Goal: Task Accomplishment & Management: Use online tool/utility

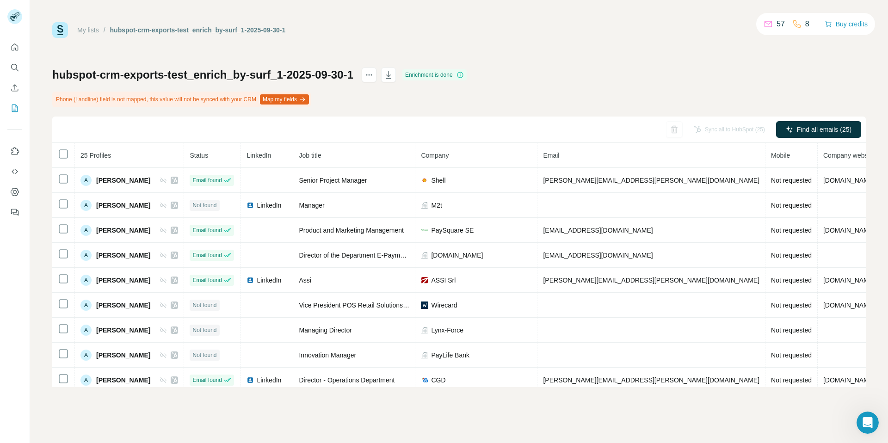
scroll to position [154, 0]
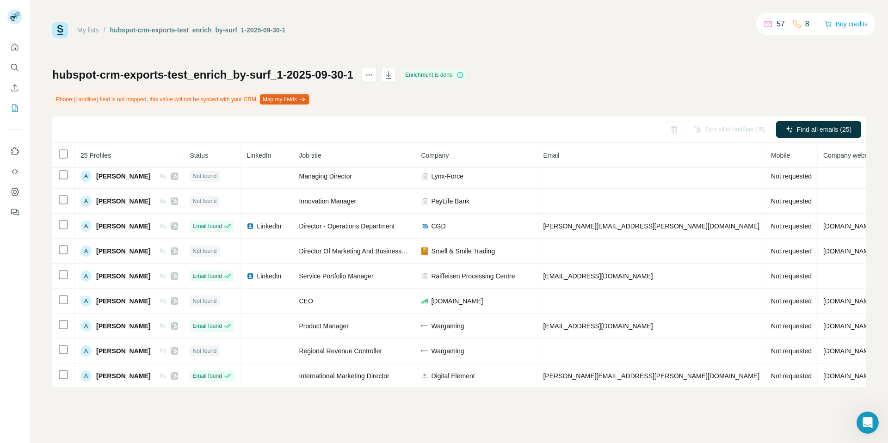
click at [485, 36] on div "My lists / hubspot-crm-exports-test_enrich_by-surf_1-2025-09-30-1 57 8 Buy cred…" at bounding box center [458, 30] width 813 height 16
click at [802, 85] on div "hubspot-crm-exports-test_enrich_by-surf_1-2025-09-30-1 Enrichment is done Phone…" at bounding box center [458, 227] width 813 height 319
click at [443, 38] on div "My lists / hubspot-crm-exports-test_enrich_by-surf_1-2025-09-30-1 57 8 Buy cred…" at bounding box center [458, 204] width 813 height 365
click at [804, 68] on div "hubspot-crm-exports-test_enrich_by-surf_1-2025-09-30-1 Enrichment is done Phone…" at bounding box center [458, 227] width 813 height 319
click at [415, 42] on div "My lists / hubspot-crm-exports-test_enrich_by-surf_1-2025-09-30-1 57 8 Buy cred…" at bounding box center [458, 204] width 813 height 365
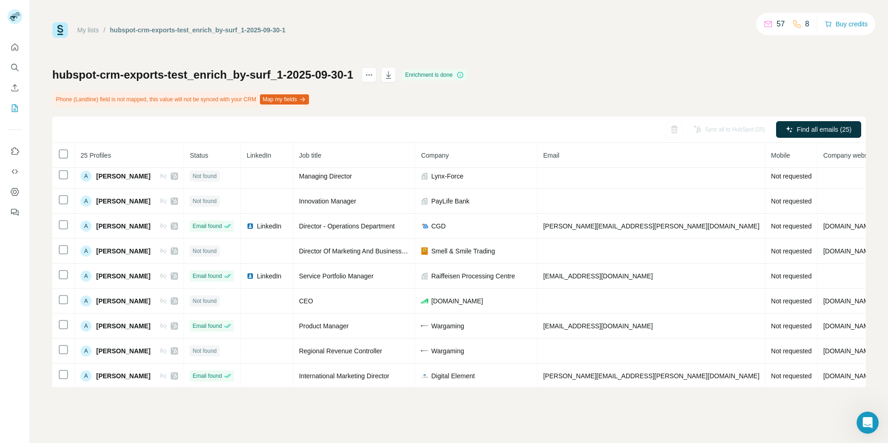
click at [820, 82] on div "hubspot-crm-exports-test_enrich_by-surf_1-2025-09-30-1 Enrichment is done Phone…" at bounding box center [458, 227] width 813 height 319
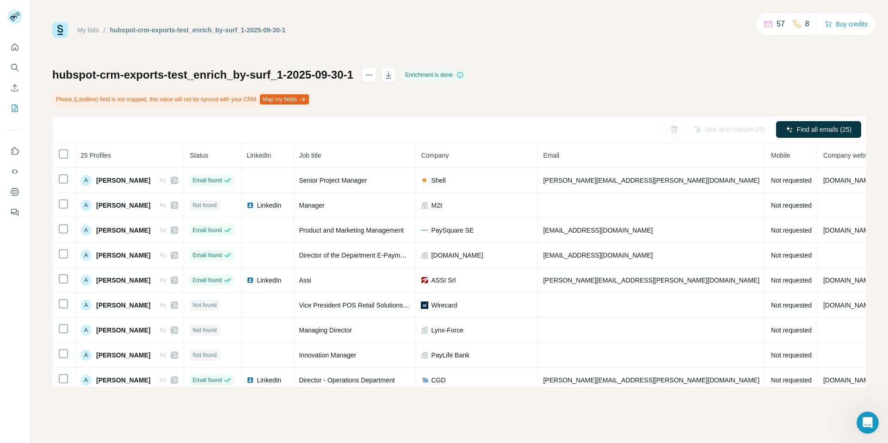
scroll to position [410, 0]
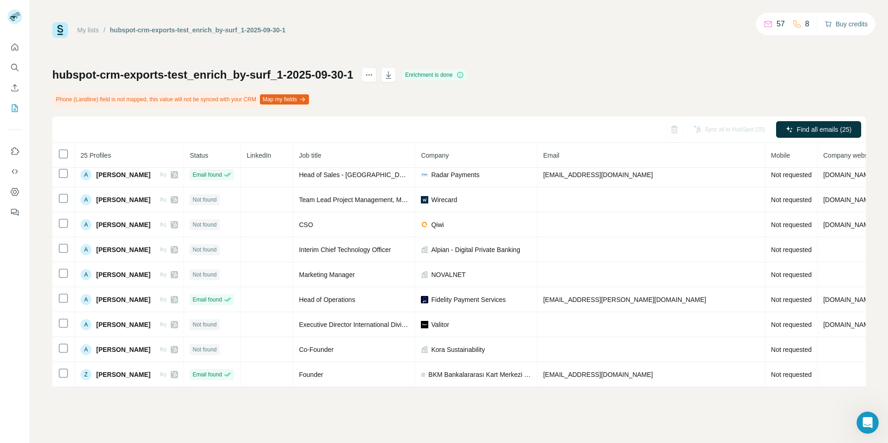
click at [850, 23] on button "Buy credits" at bounding box center [845, 24] width 43 height 13
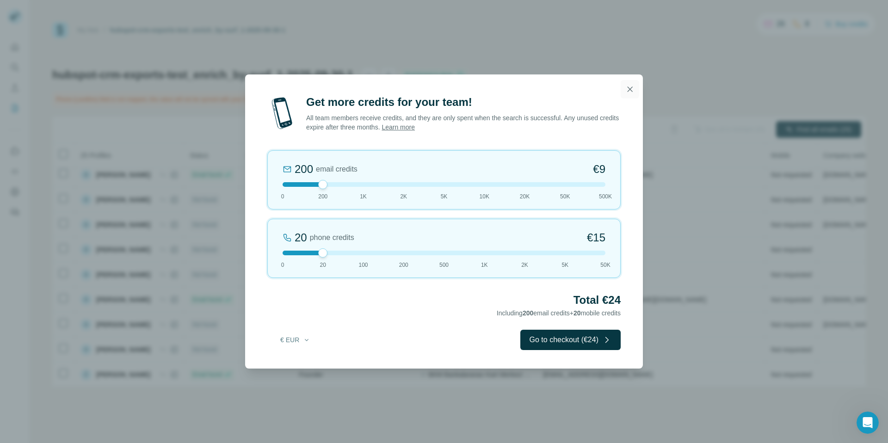
click at [631, 90] on icon "button" at bounding box center [629, 88] width 5 height 5
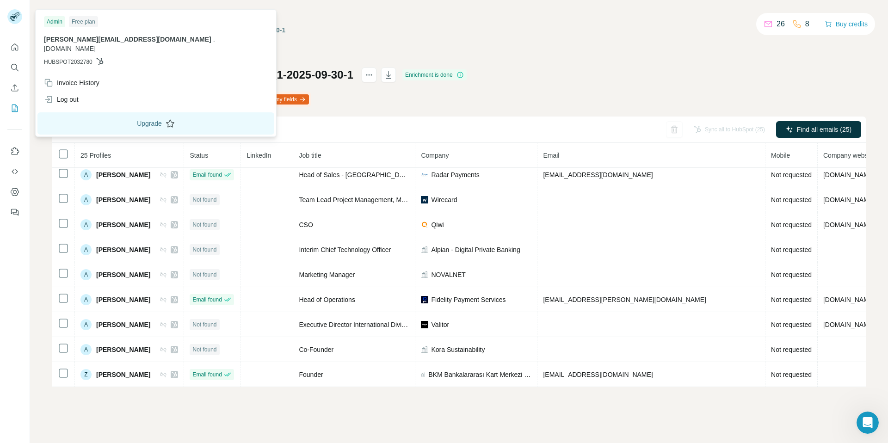
click at [116, 113] on button "Upgrade" at bounding box center [155, 123] width 237 height 22
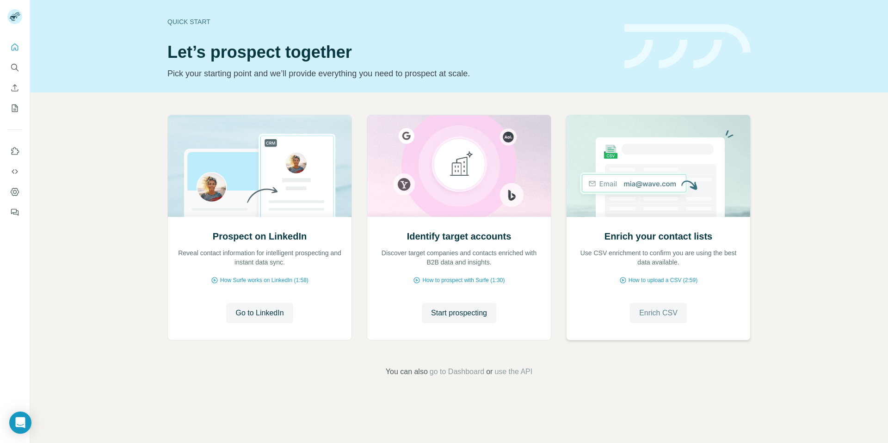
click at [665, 317] on span "Enrich CSV" at bounding box center [658, 312] width 38 height 11
click at [671, 314] on span "Enrich CSV" at bounding box center [658, 312] width 38 height 11
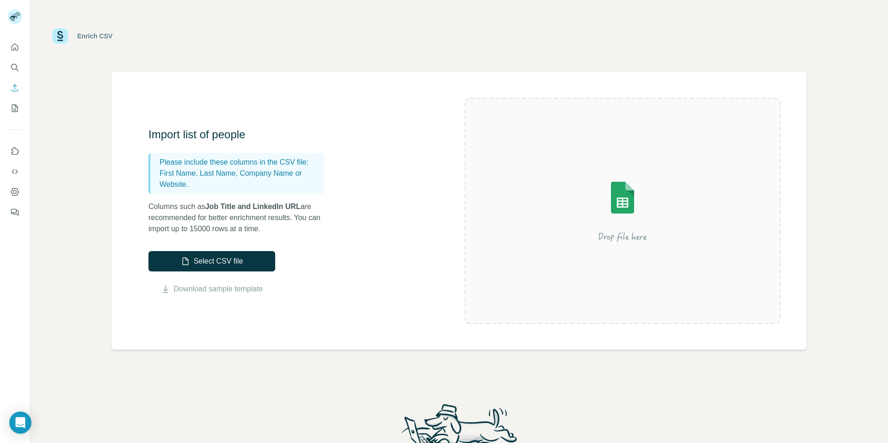
click at [627, 206] on img at bounding box center [622, 210] width 166 height 111
click at [197, 255] on button "Select CSV file" at bounding box center [211, 261] width 127 height 20
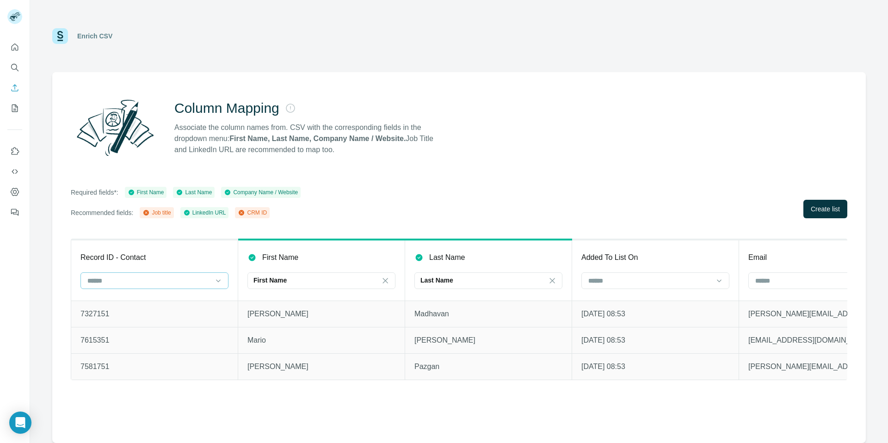
click at [150, 282] on input at bounding box center [148, 281] width 125 height 10
click at [126, 313] on div "CRM ID" at bounding box center [154, 317] width 132 height 9
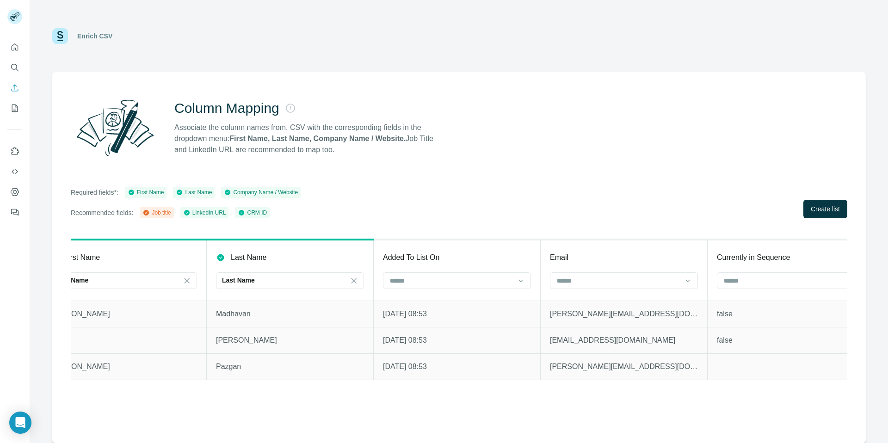
scroll to position [0, 212]
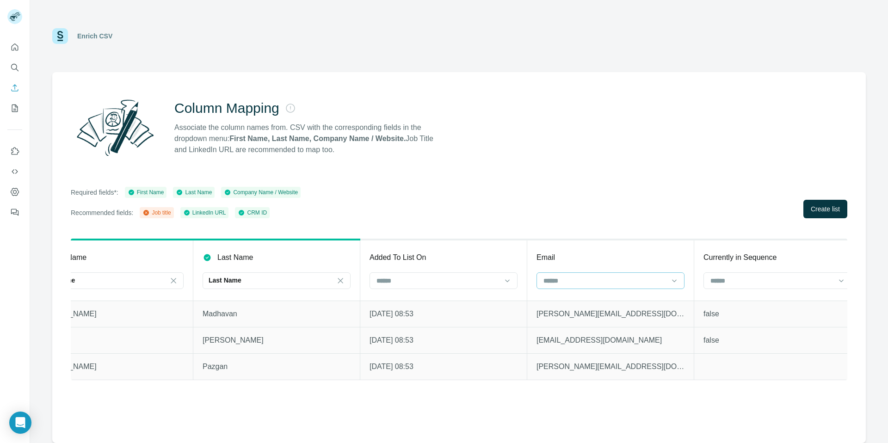
click at [597, 282] on input at bounding box center [604, 281] width 125 height 10
click at [591, 281] on input at bounding box center [604, 281] width 125 height 10
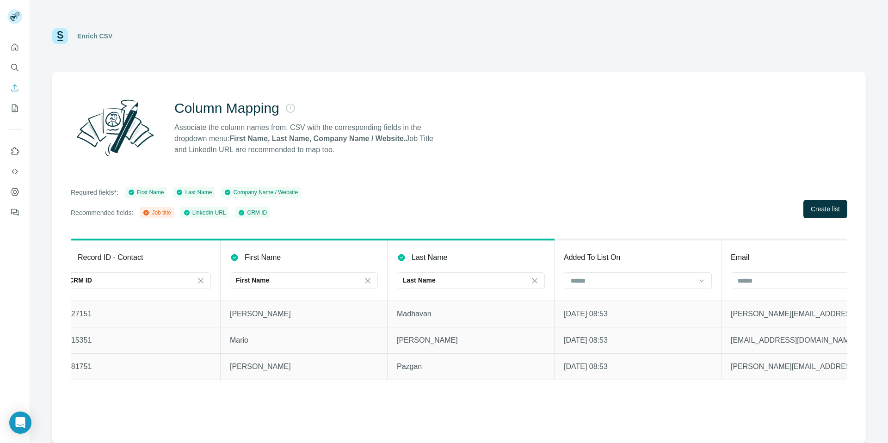
scroll to position [0, 0]
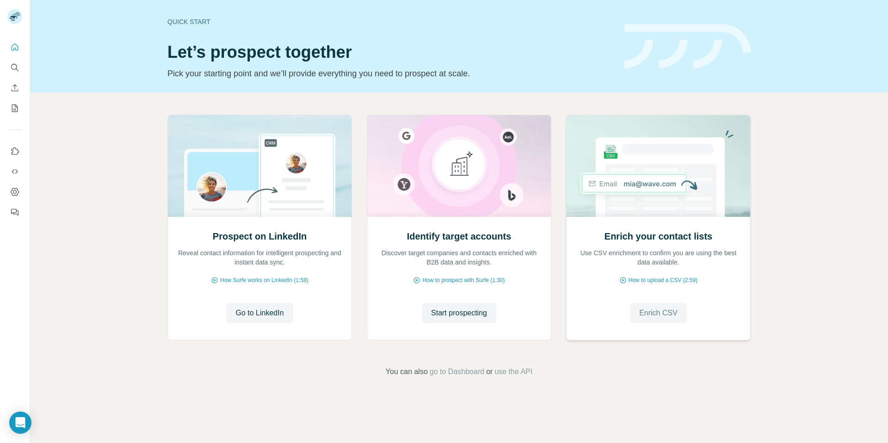
click at [663, 303] on button "Enrich CSV" at bounding box center [658, 313] width 57 height 20
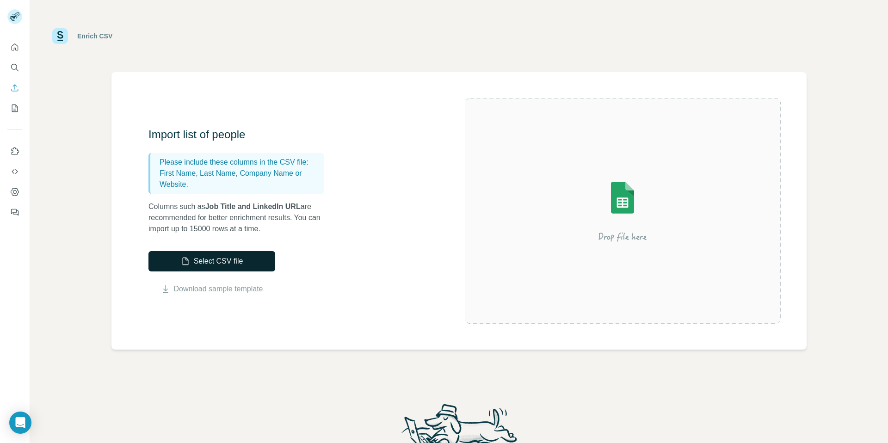
click at [201, 261] on button "Select CSV file" at bounding box center [211, 261] width 127 height 20
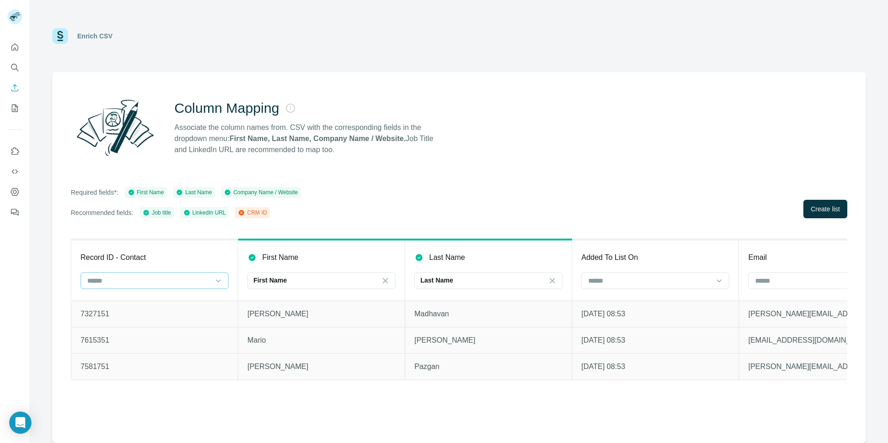
click at [156, 283] on input at bounding box center [148, 281] width 125 height 10
click at [140, 299] on div "CRM ID" at bounding box center [154, 301] width 132 height 9
click at [815, 209] on span "Create list" at bounding box center [825, 208] width 29 height 9
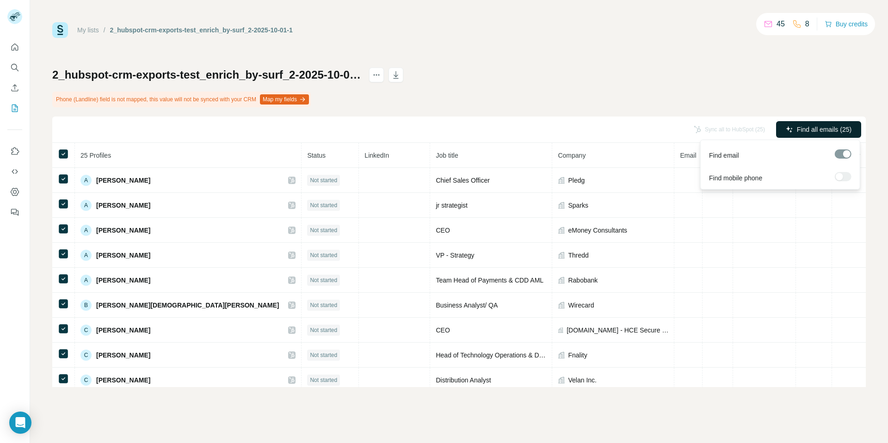
click at [816, 125] on span "Find all emails (25)" at bounding box center [824, 129] width 55 height 9
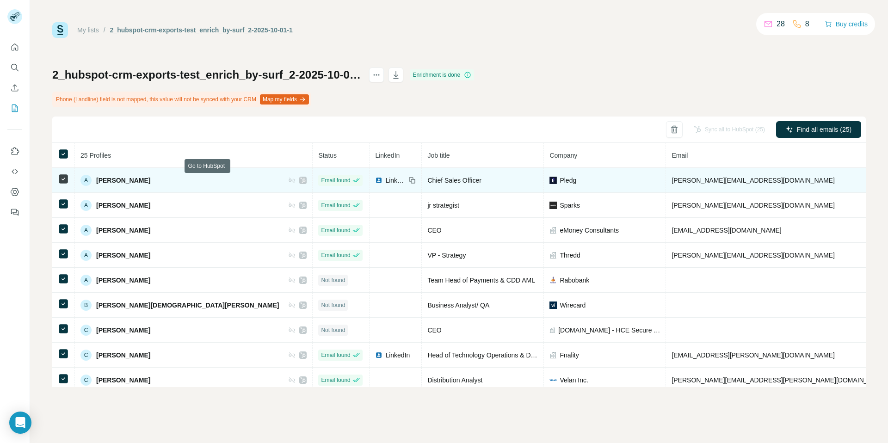
click at [299, 179] on div at bounding box center [302, 180] width 7 height 7
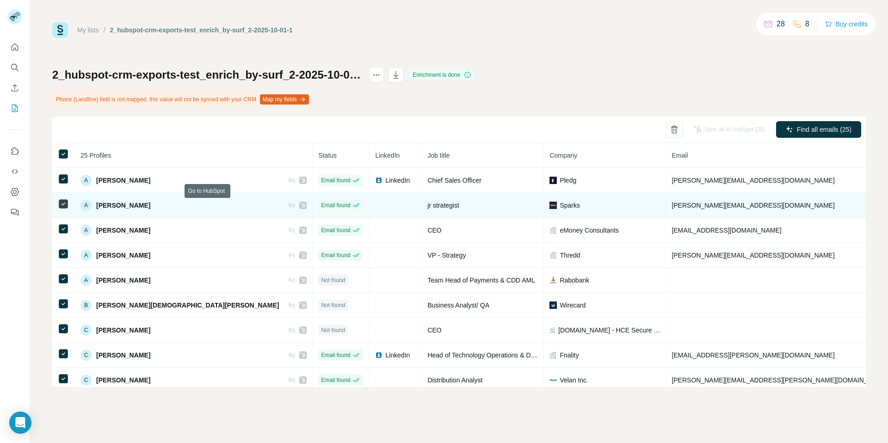
click at [301, 206] on icon at bounding box center [303, 206] width 5 height 6
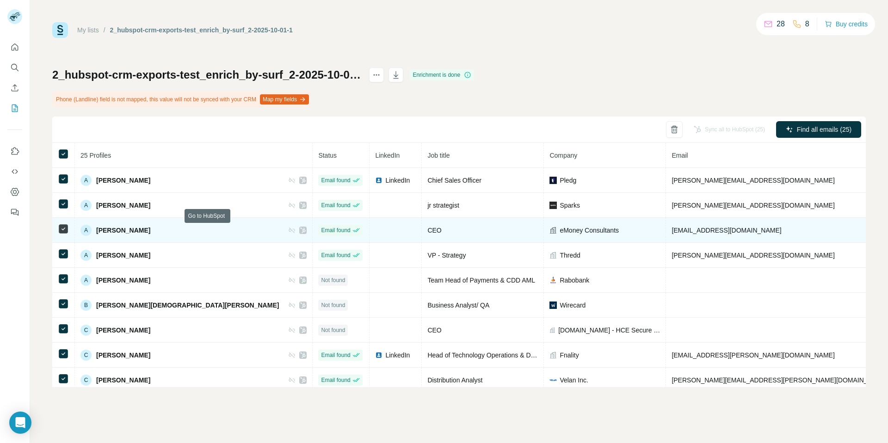
click at [300, 230] on icon at bounding box center [303, 230] width 6 height 7
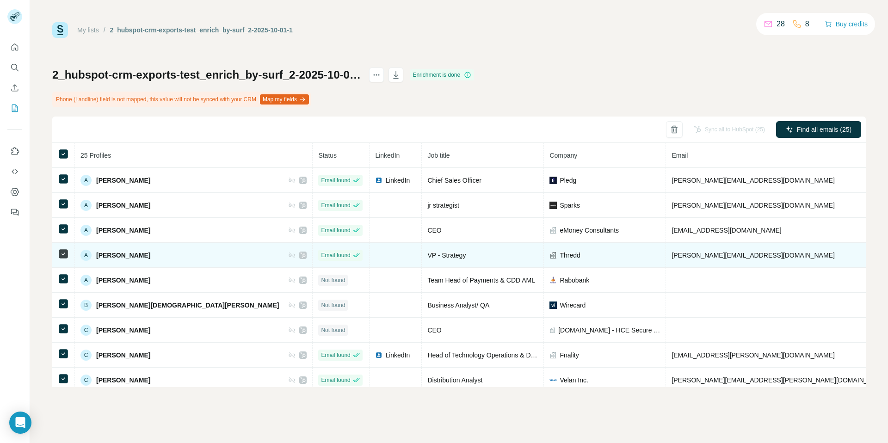
click at [300, 253] on icon at bounding box center [303, 255] width 6 height 7
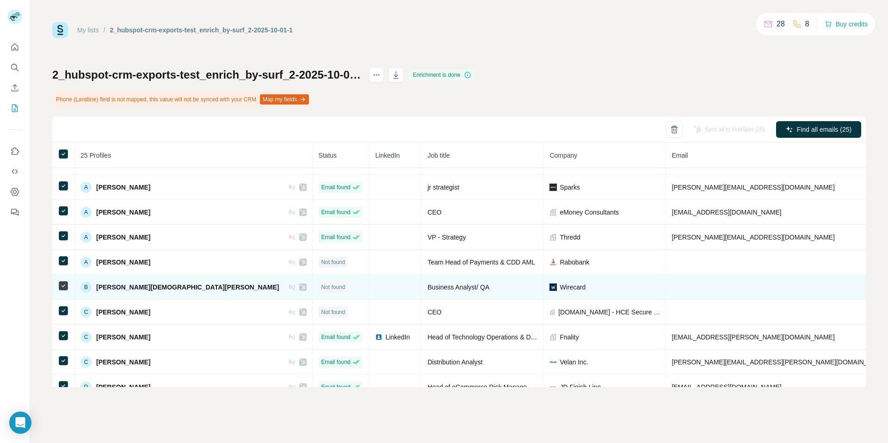
scroll to position [24, 0]
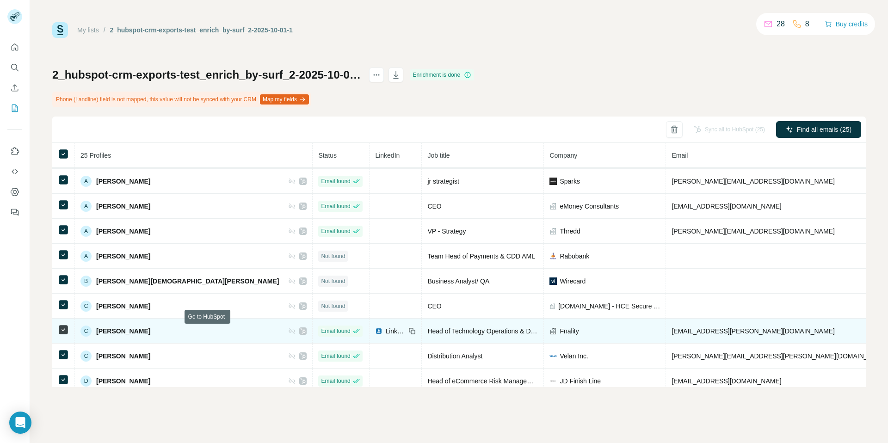
click at [300, 332] on icon at bounding box center [303, 330] width 6 height 7
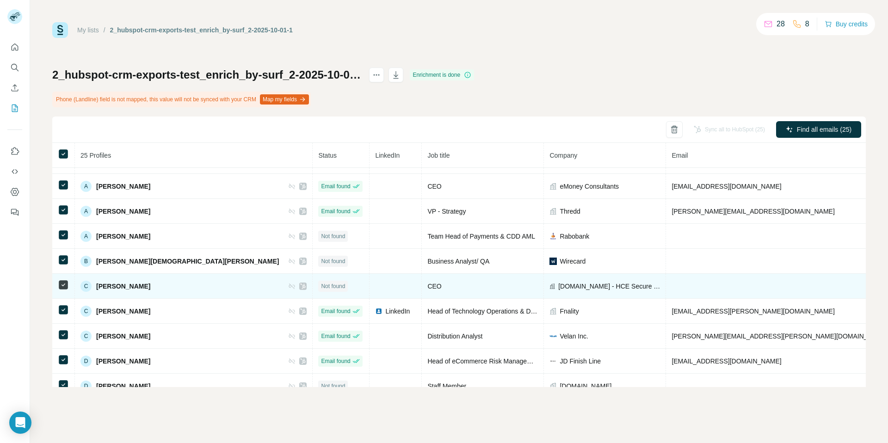
scroll to position [87, 0]
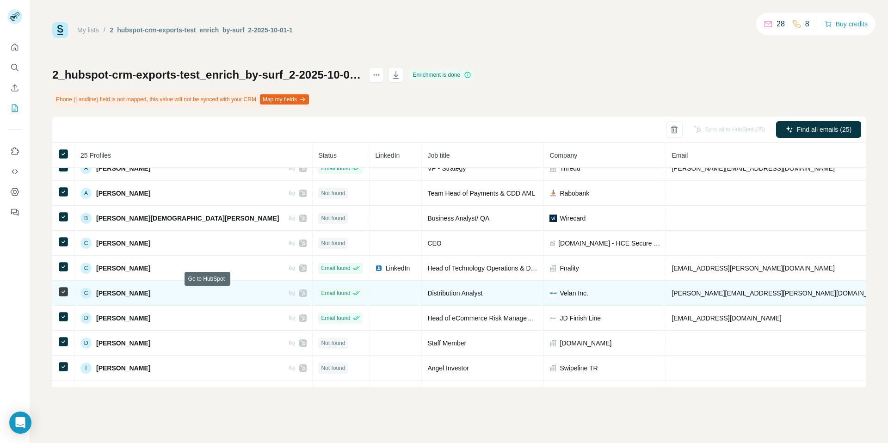
click at [300, 292] on icon at bounding box center [303, 292] width 6 height 7
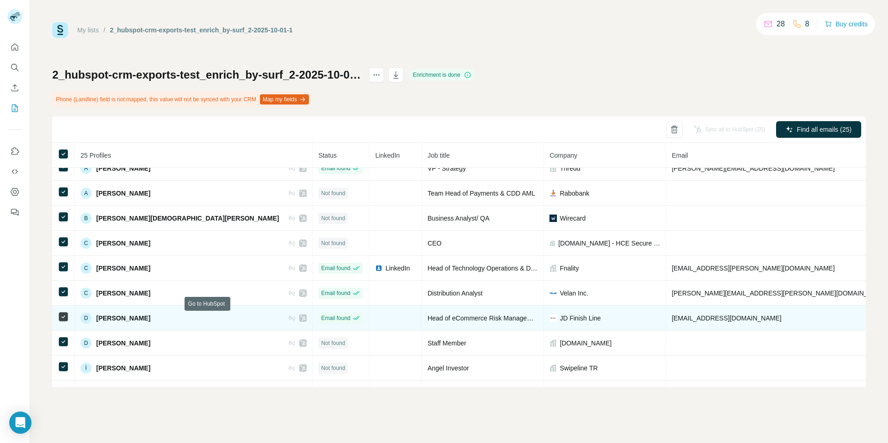
click at [300, 317] on icon at bounding box center [303, 317] width 6 height 7
click at [300, 319] on icon at bounding box center [303, 317] width 6 height 7
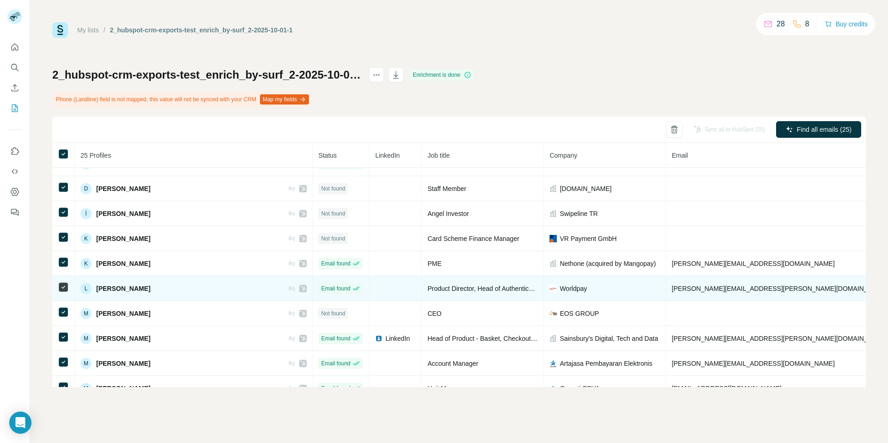
scroll to position [253, 0]
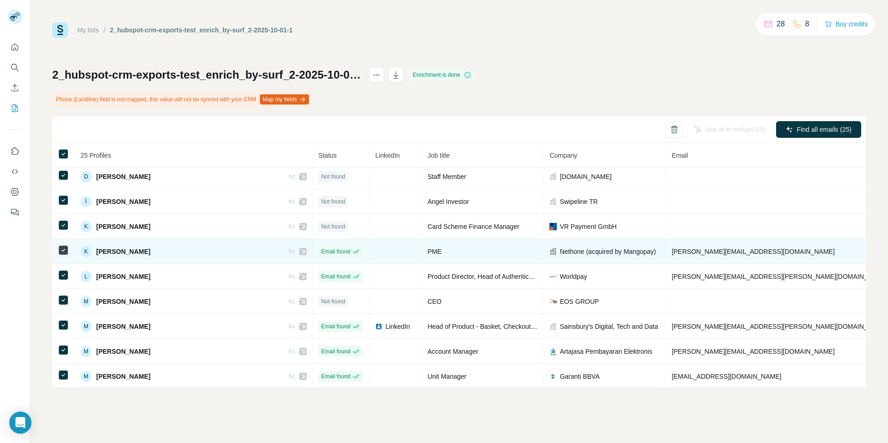
click at [300, 252] on icon at bounding box center [303, 251] width 6 height 7
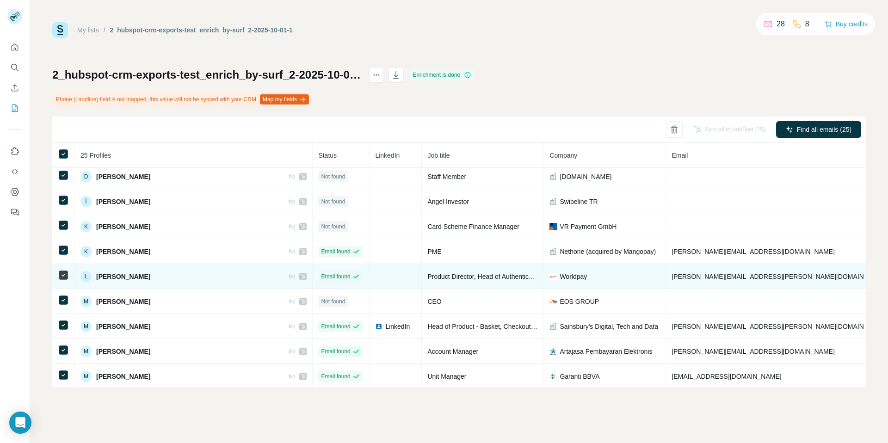
click at [300, 277] on icon at bounding box center [303, 276] width 6 height 7
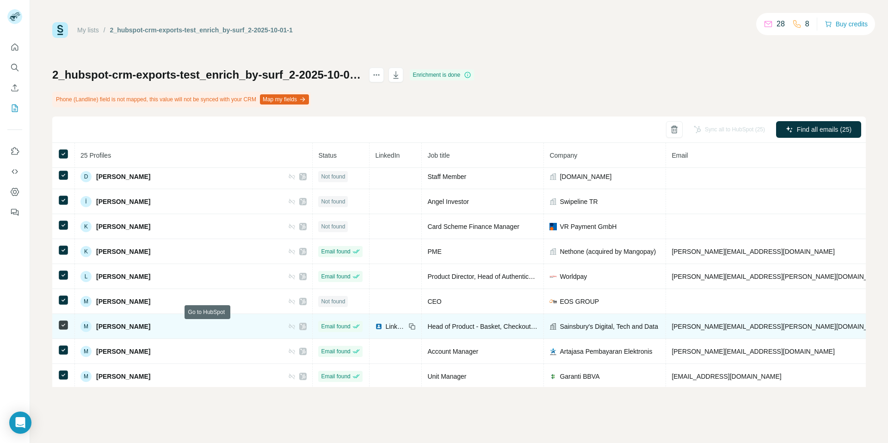
click at [300, 325] on icon at bounding box center [303, 326] width 6 height 7
click at [375, 325] on div "LinkedIn" at bounding box center [390, 326] width 31 height 9
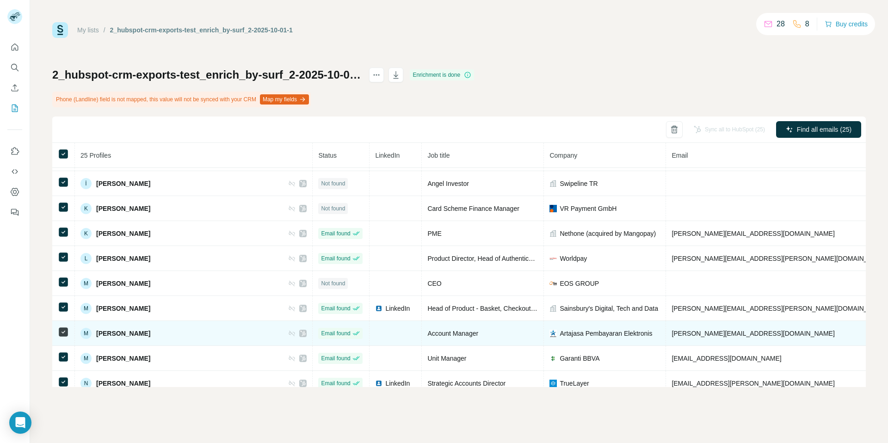
click at [301, 334] on icon at bounding box center [303, 334] width 5 height 6
click at [300, 334] on icon at bounding box center [303, 333] width 6 height 7
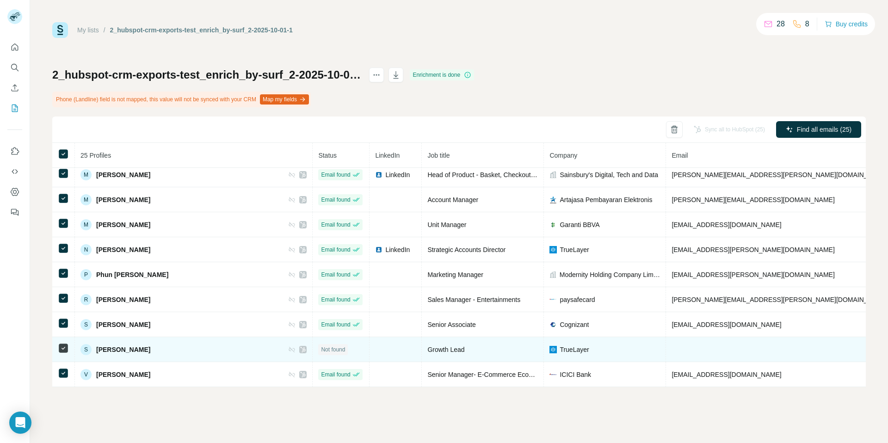
scroll to position [410, 0]
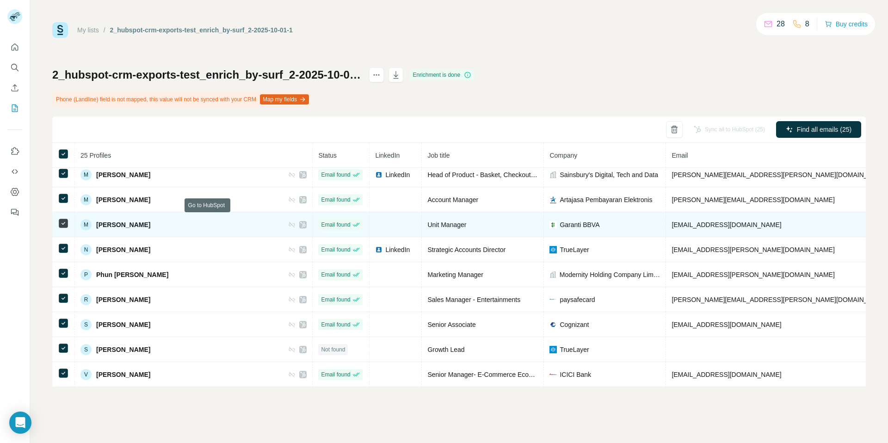
click at [300, 221] on icon at bounding box center [303, 224] width 6 height 7
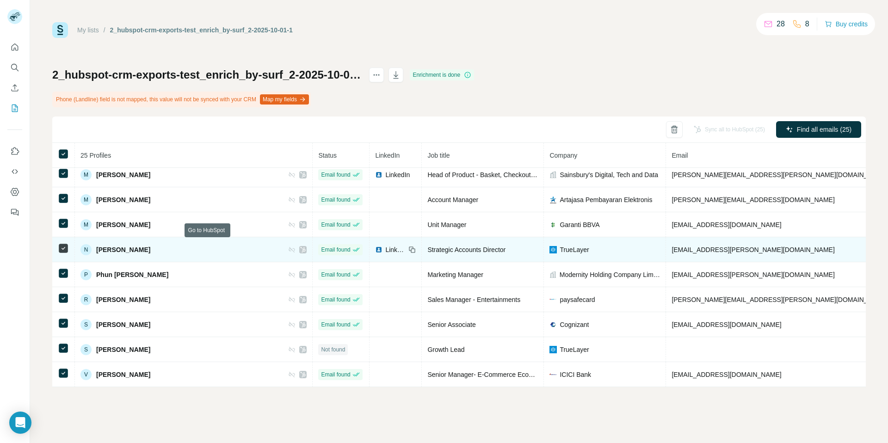
click at [300, 246] on icon at bounding box center [303, 249] width 6 height 7
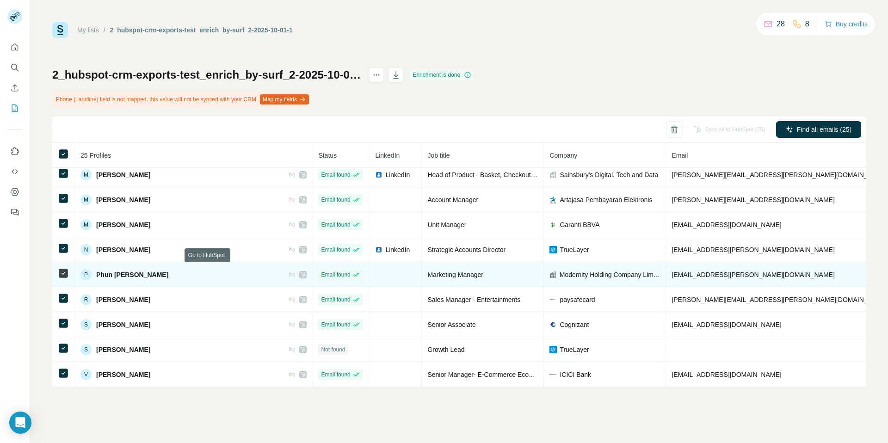
click at [301, 272] on icon at bounding box center [303, 275] width 5 height 6
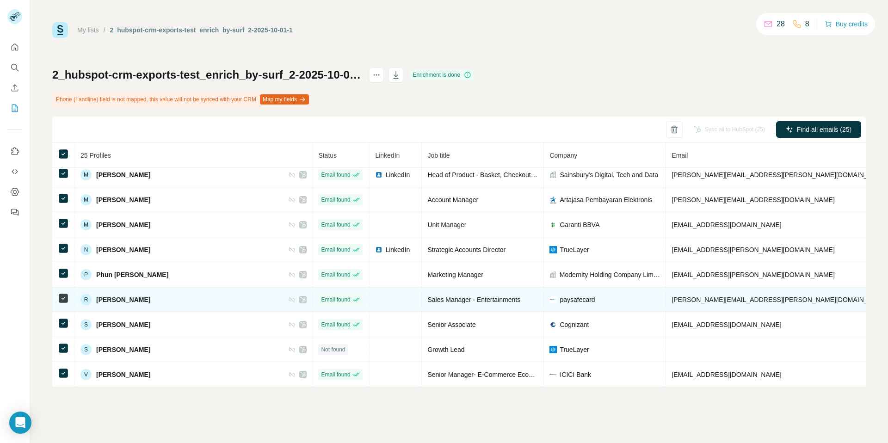
click at [301, 297] on icon at bounding box center [303, 300] width 5 height 6
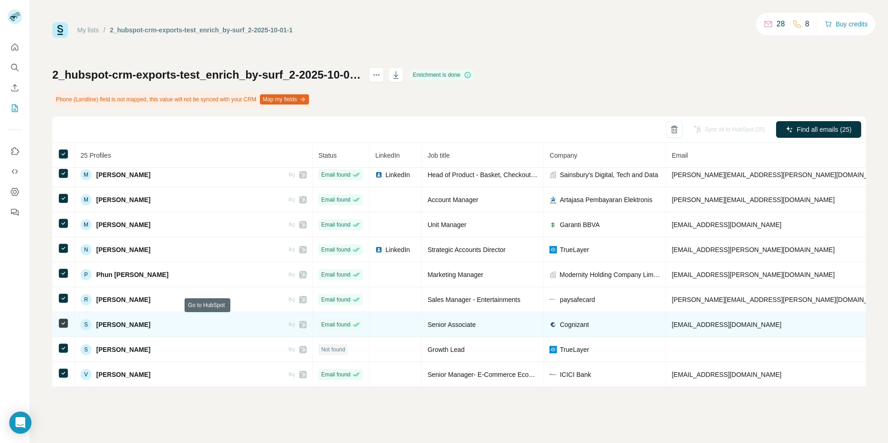
click at [300, 321] on icon at bounding box center [303, 324] width 6 height 7
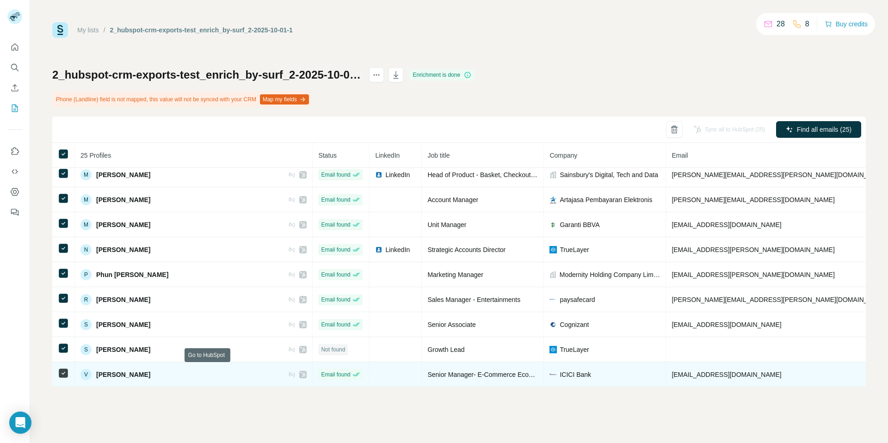
click at [301, 372] on icon at bounding box center [303, 375] width 5 height 6
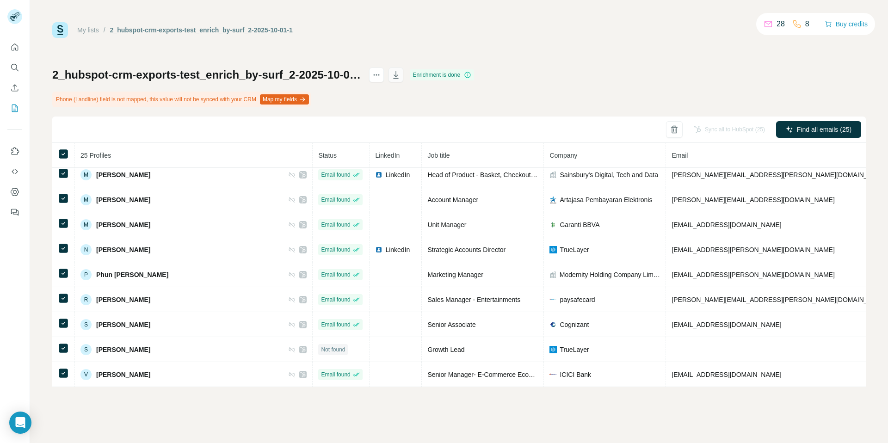
click at [400, 71] on icon "button" at bounding box center [395, 74] width 9 height 9
click at [798, 41] on div "My lists / 2_hubspot-crm-exports-test_enrich_by-surf_2-2025-10-01-1 28 8 Buy cr…" at bounding box center [458, 204] width 813 height 365
click at [800, 76] on div "2_hubspot-crm-exports-test_enrich_by-surf_2-2025-10-01-1 Enrichment is done Pho…" at bounding box center [458, 227] width 813 height 319
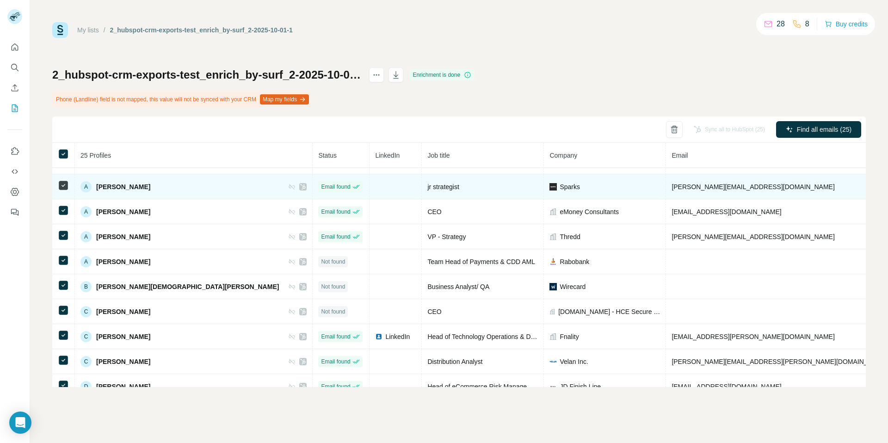
scroll to position [0, 0]
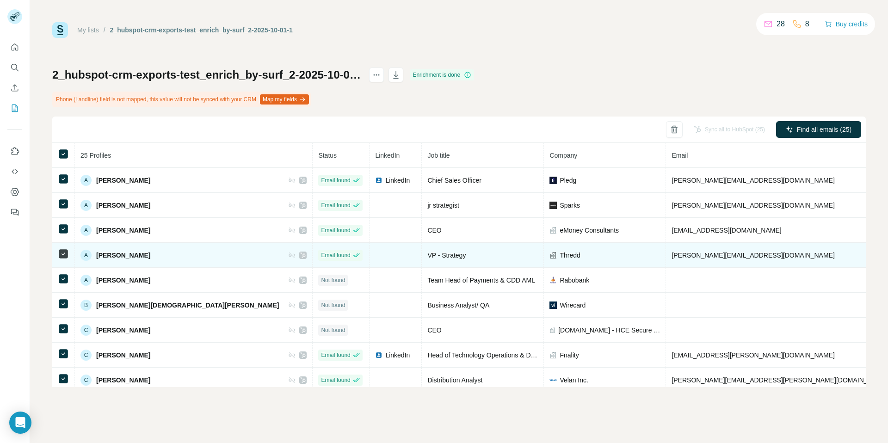
click at [300, 256] on icon at bounding box center [303, 255] width 6 height 7
